Goal: Information Seeking & Learning: Find specific fact

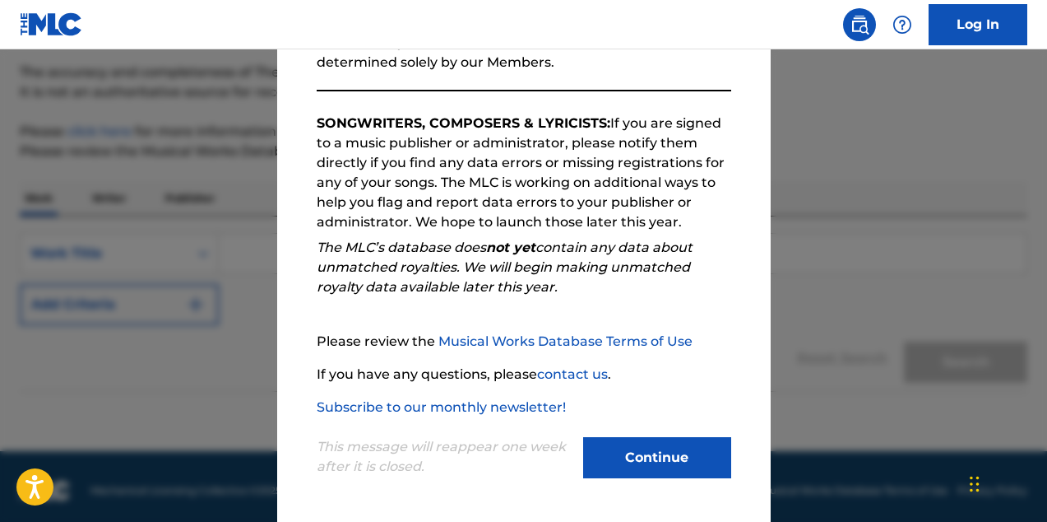
scroll to position [142, 0]
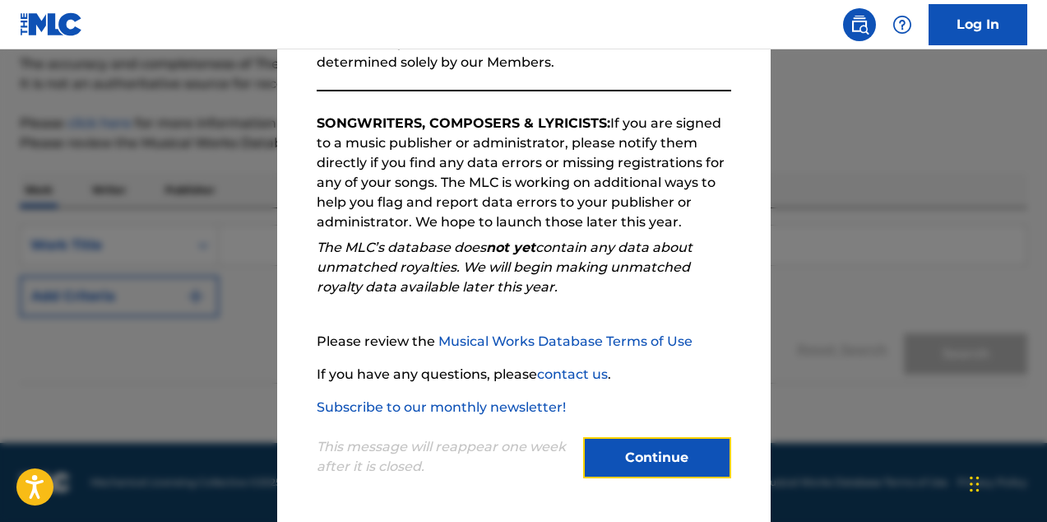
click at [672, 447] on button "Continue" at bounding box center [657, 457] width 148 height 41
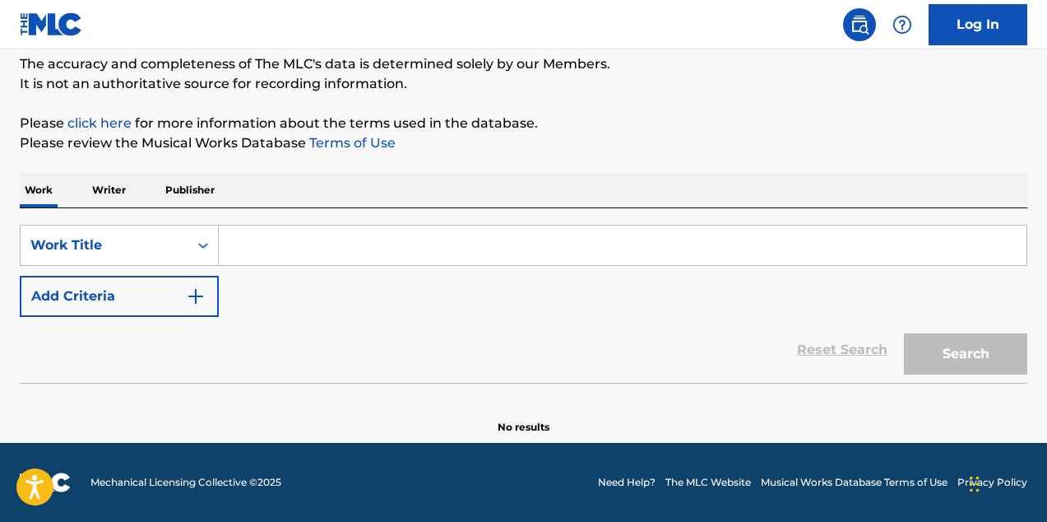
click at [308, 258] on input "Search Form" at bounding box center [623, 244] width 808 height 39
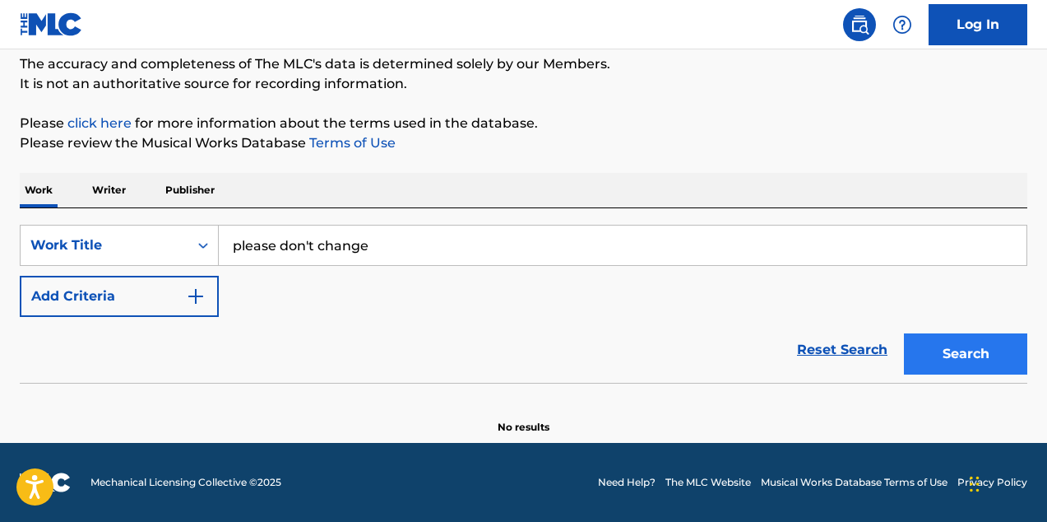
type input "please don't change"
click at [969, 354] on button "Search" at bounding box center [965, 353] width 123 height 41
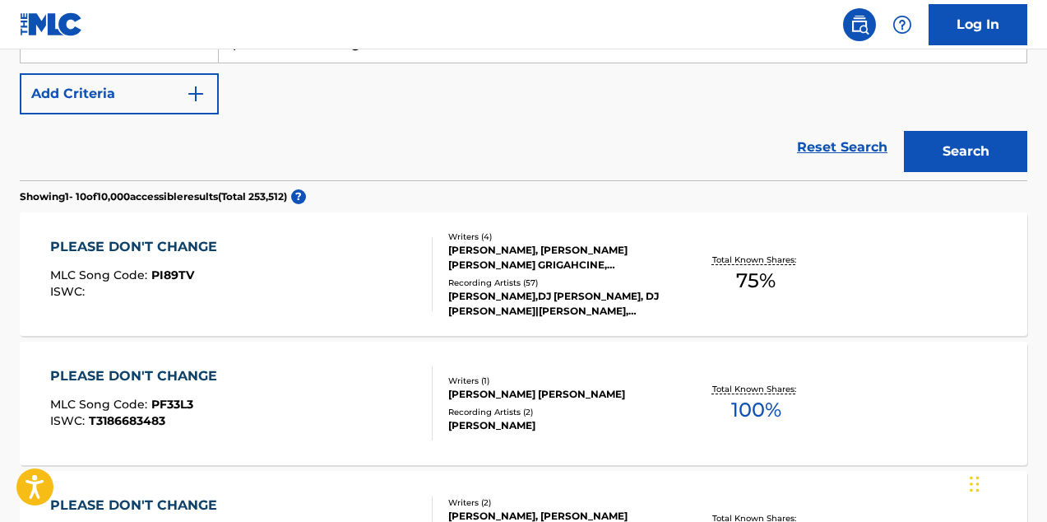
scroll to position [350, 0]
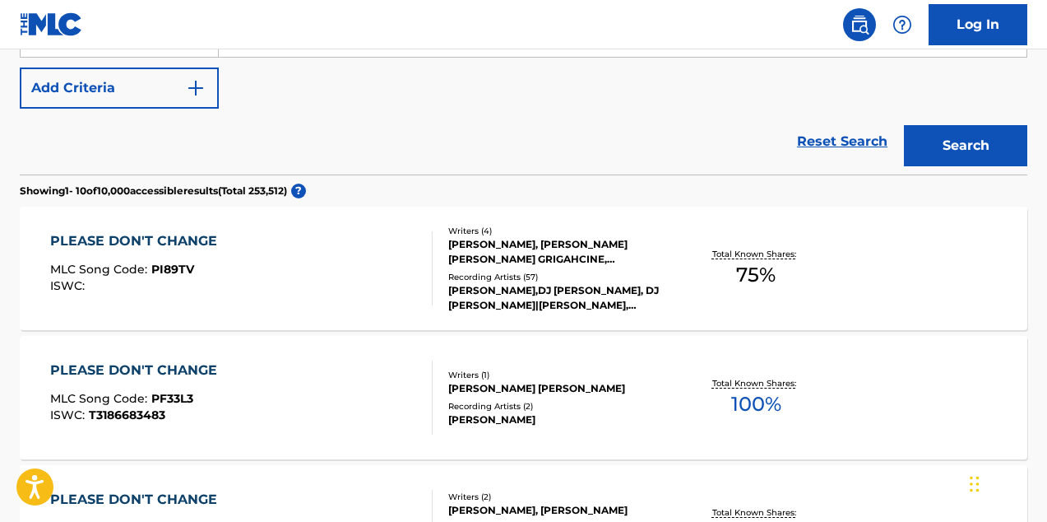
click at [153, 240] on div "PLEASE DON'T CHANGE" at bounding box center [137, 241] width 175 height 20
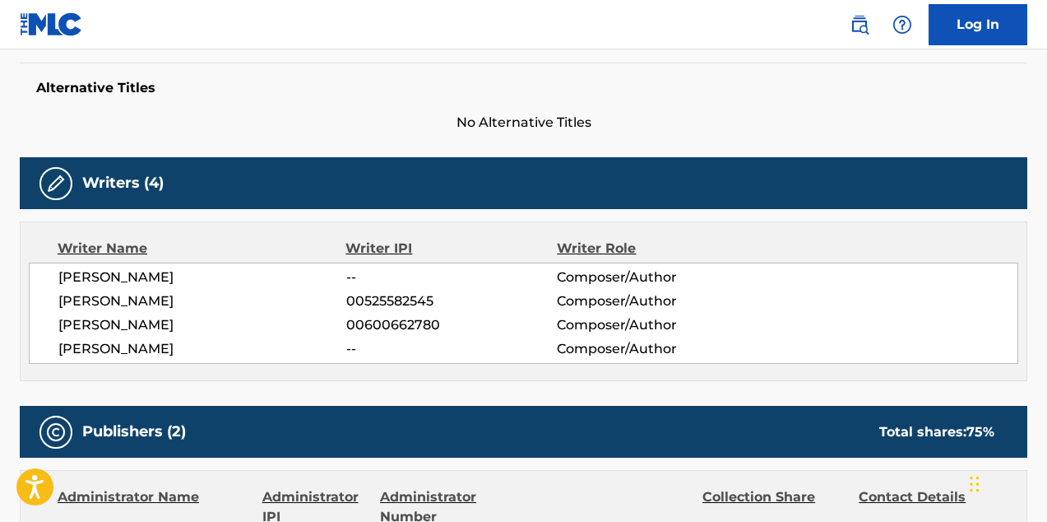
scroll to position [451, 0]
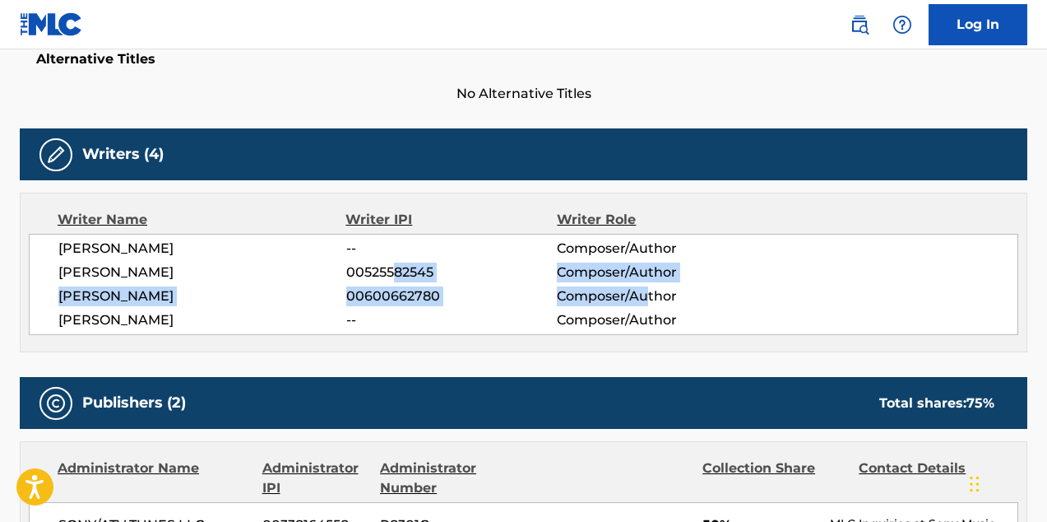
drag, startPoint x: 394, startPoint y: 280, endPoint x: 616, endPoint y: 280, distance: 222.1
click at [648, 293] on div "[PERSON_NAME] -- Composer/Author [PERSON_NAME] 00525582545 Composer/Author [PER…" at bounding box center [524, 284] width 990 height 101
click at [616, 280] on span "Composer/Author" at bounding box center [653, 272] width 192 height 20
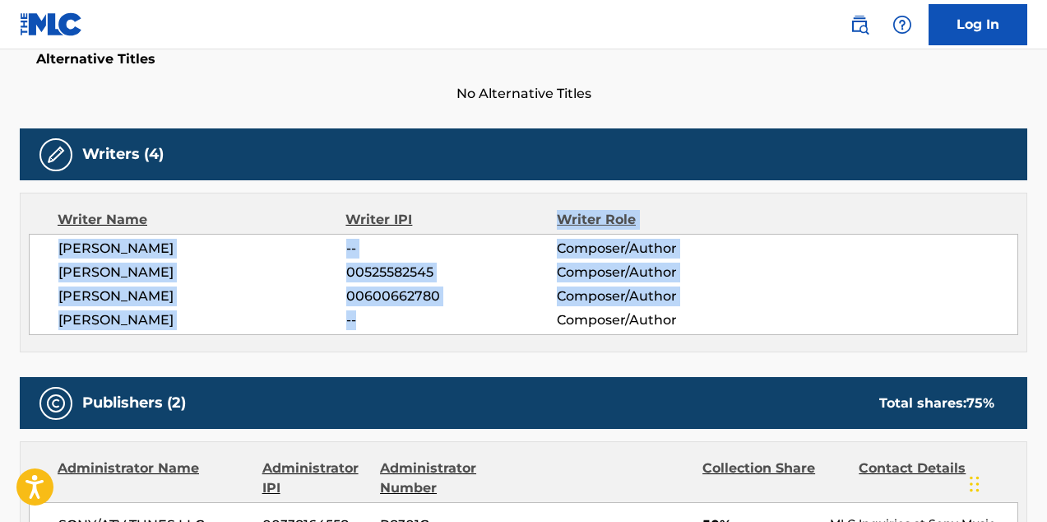
drag, startPoint x: 366, startPoint y: 230, endPoint x: 463, endPoint y: 335, distance: 142.6
click at [463, 335] on div "Writer Name Writer IPI Writer Role [PERSON_NAME] -- Composer/Author [PERSON_NAM…" at bounding box center [524, 273] width 1008 height 160
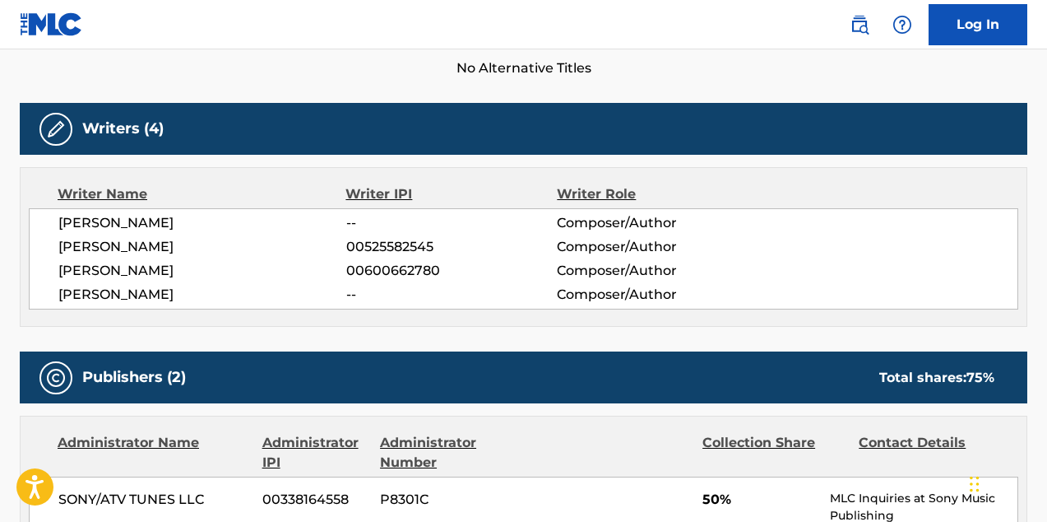
scroll to position [475, 0]
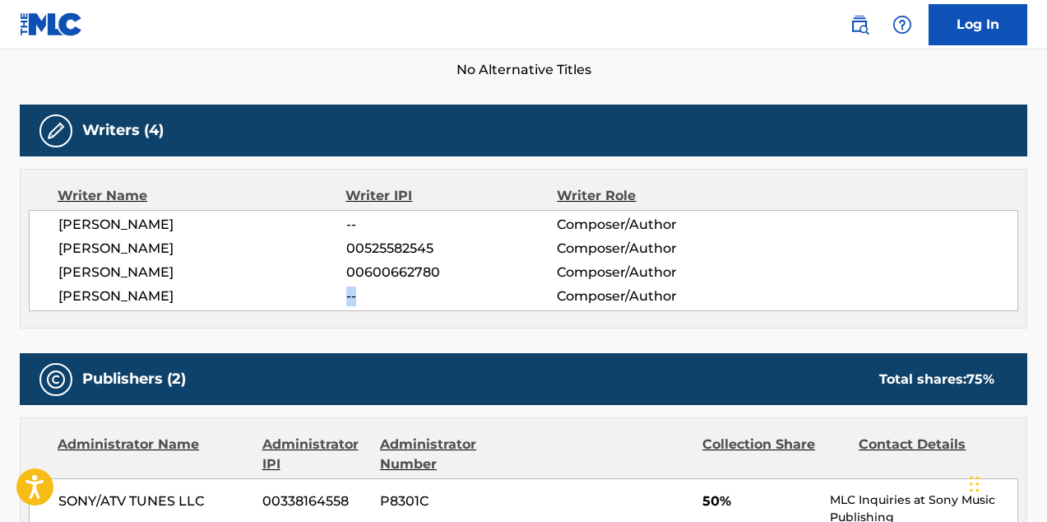
drag, startPoint x: 314, startPoint y: 287, endPoint x: 462, endPoint y: 296, distance: 147.6
click at [462, 296] on div "[PERSON_NAME] -- Composer/Author" at bounding box center [537, 296] width 959 height 20
click at [462, 296] on span "--" at bounding box center [451, 296] width 211 height 20
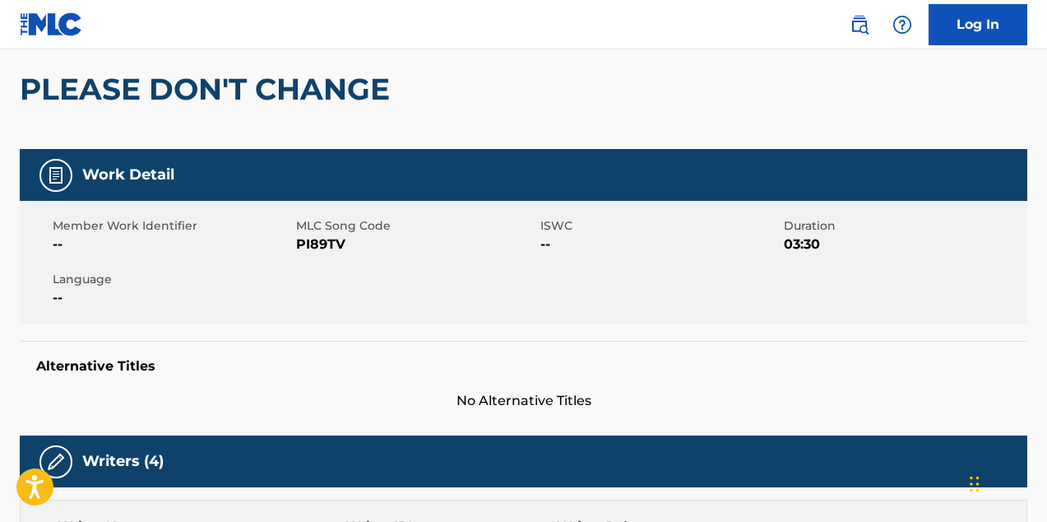
scroll to position [0, 0]
